Goal: Navigation & Orientation: Find specific page/section

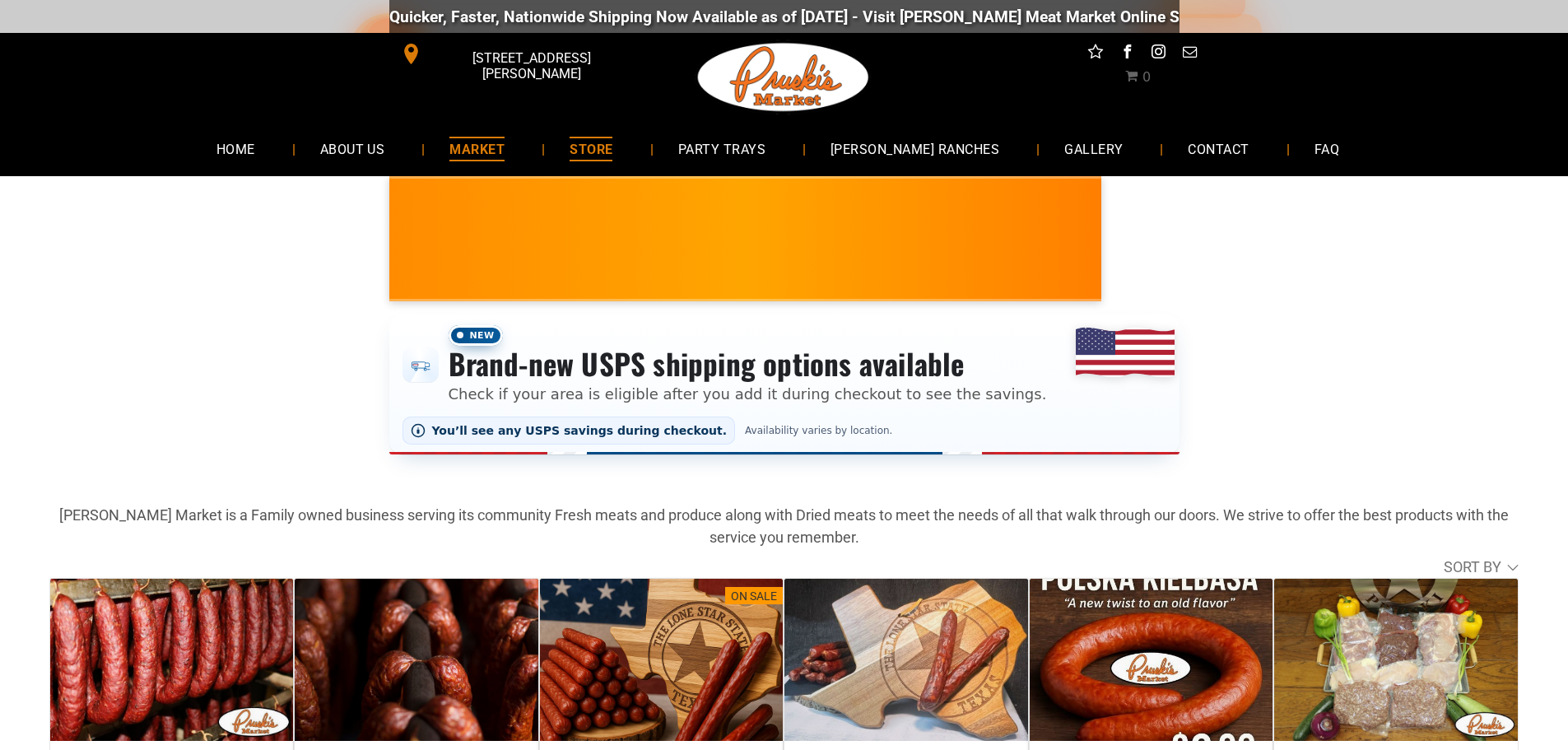
click at [488, 141] on span "MARKET" at bounding box center [477, 148] width 55 height 24
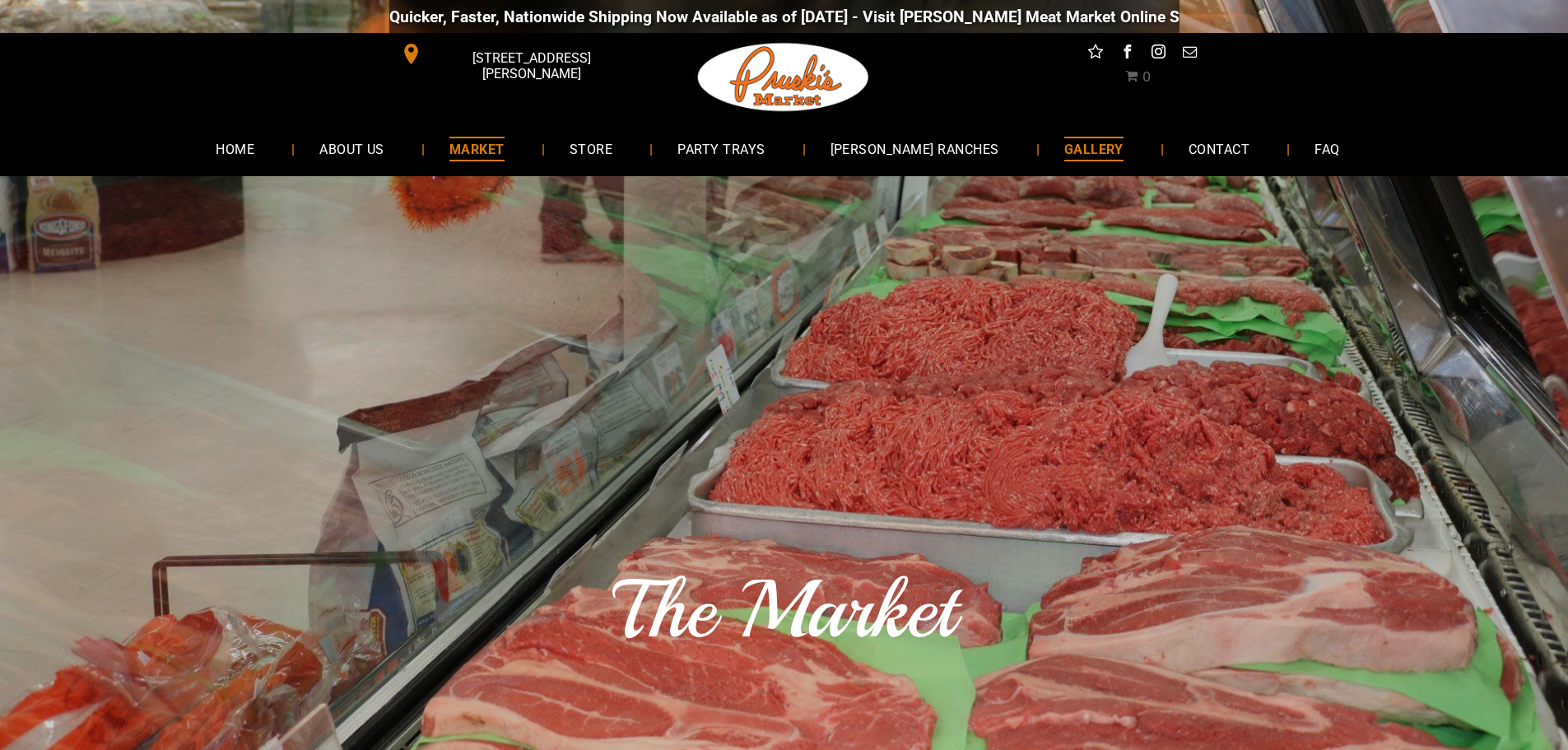
click at [1064, 159] on span "GALLERY" at bounding box center [1094, 148] width 59 height 24
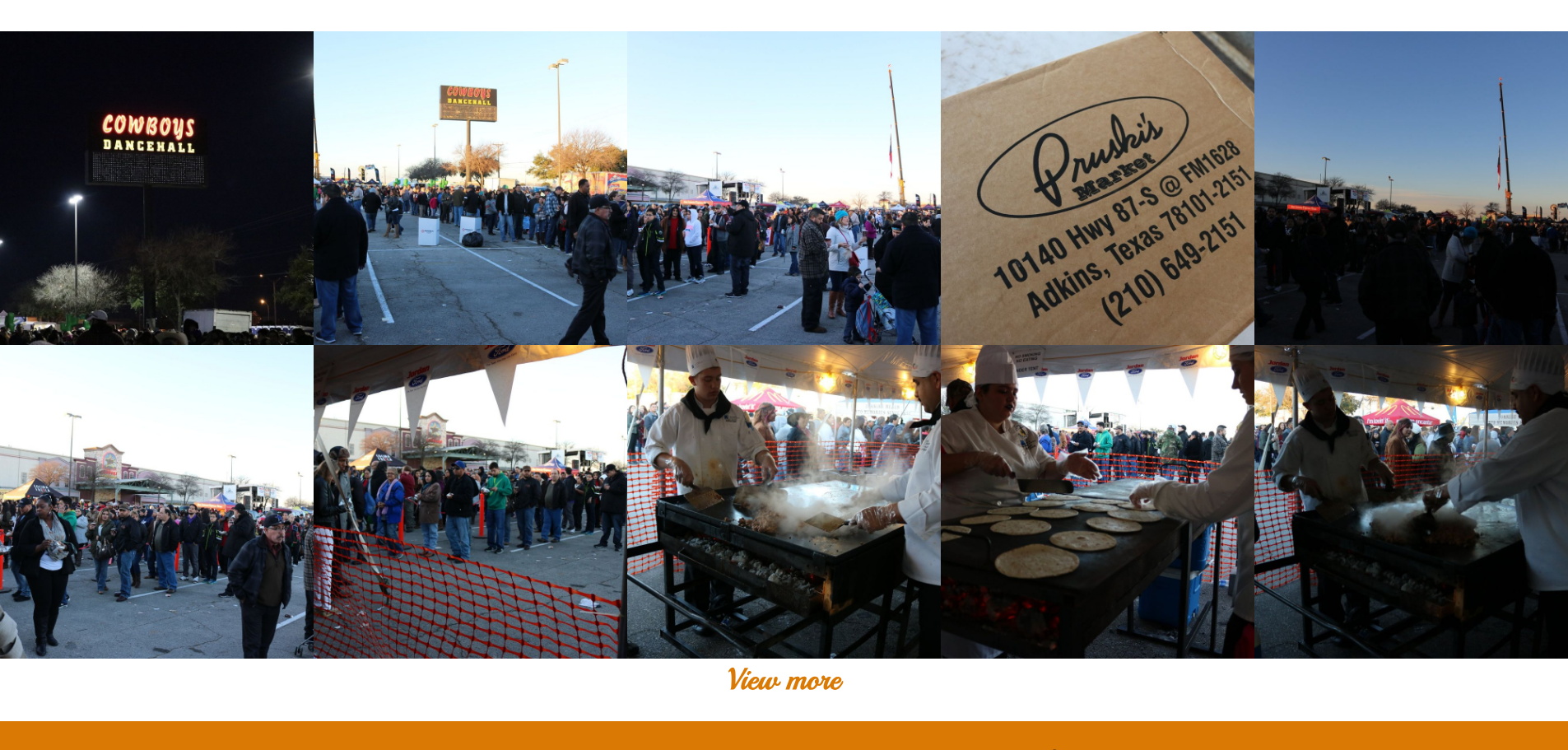
scroll to position [2717, 0]
